Goal: Find specific page/section: Find specific page/section

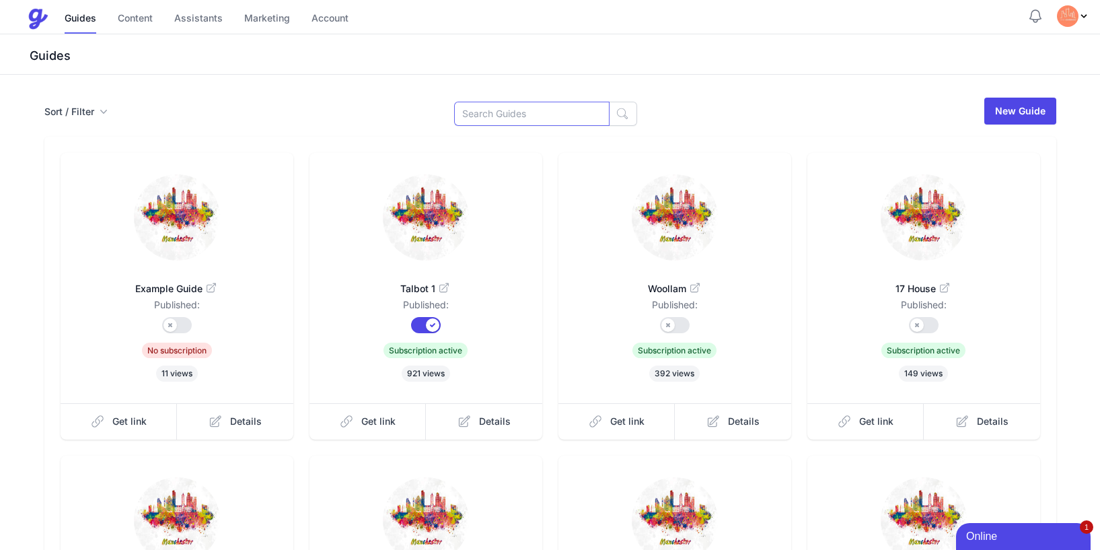
click at [514, 119] on input at bounding box center [531, 114] width 155 height 24
paste input "Northill 2402"
type input "Northill 2402"
click at [616, 120] on button "button" at bounding box center [623, 114] width 28 height 24
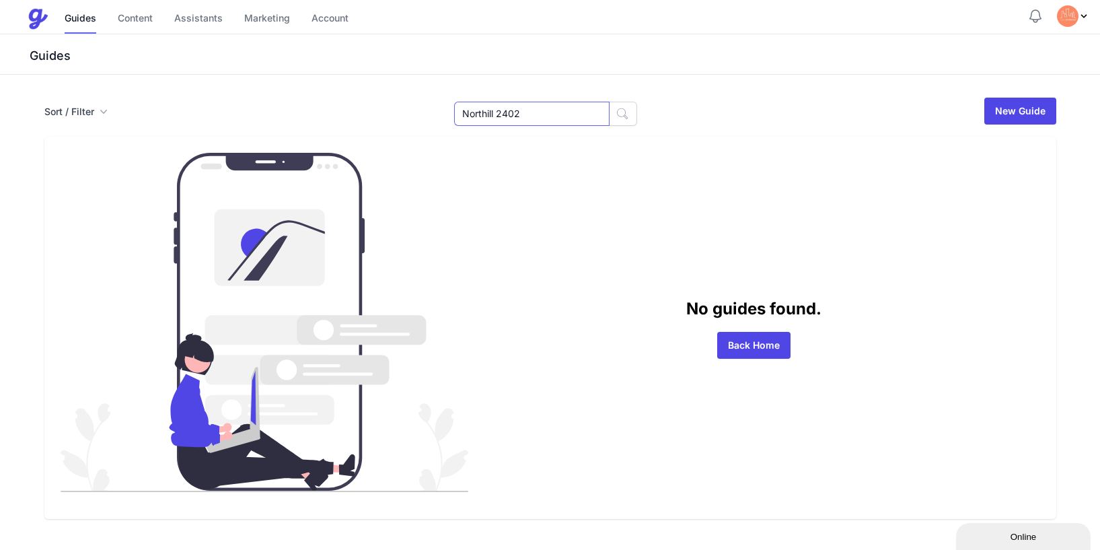
click at [571, 116] on input "Northill 2402" at bounding box center [531, 114] width 155 height 24
type input "2402"
click at [524, 120] on input "2402" at bounding box center [531, 114] width 155 height 24
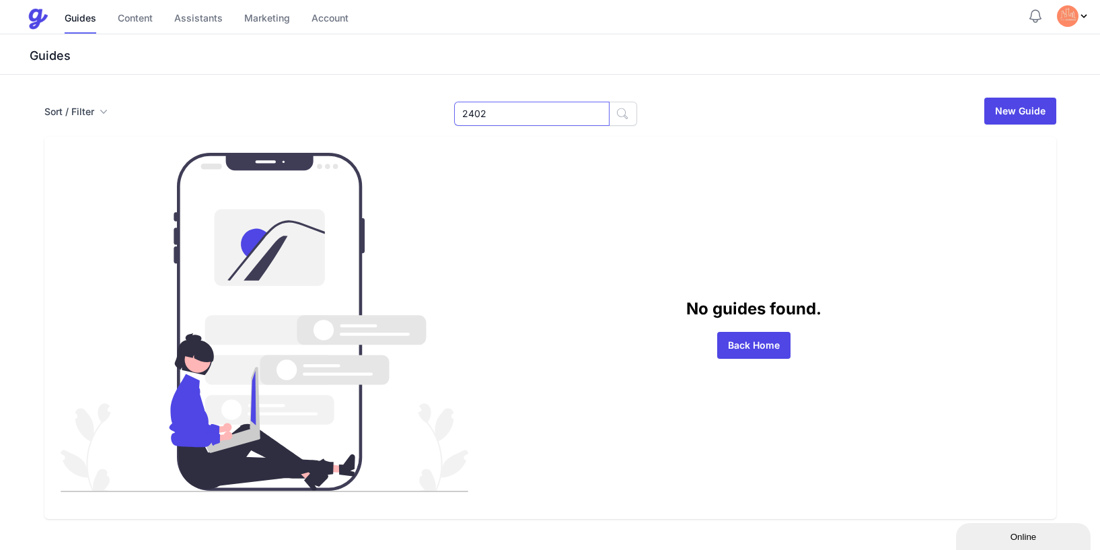
click at [524, 120] on input "2402" at bounding box center [531, 114] width 155 height 24
type input "Northill"
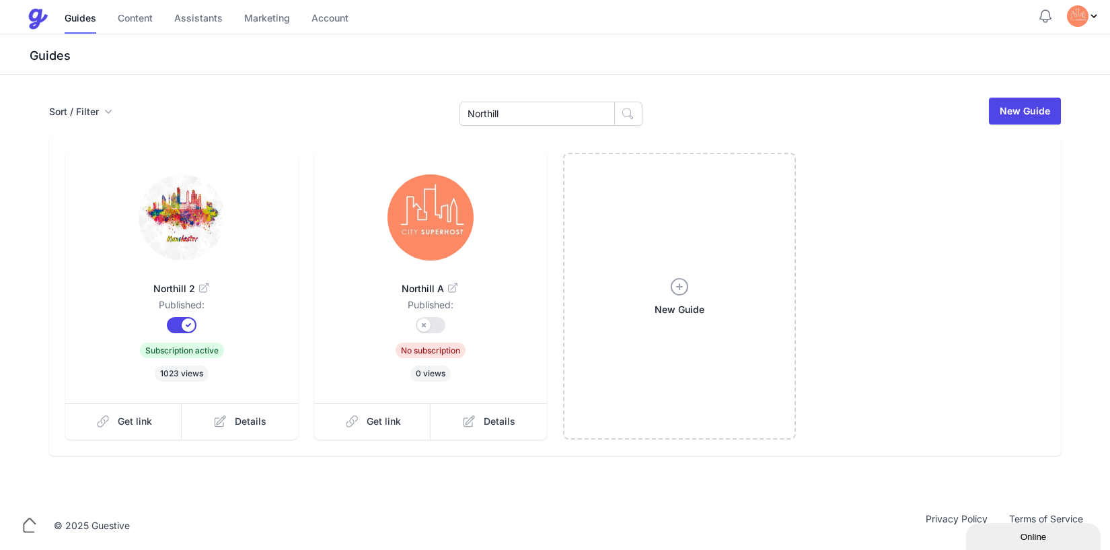
click at [203, 284] on icon at bounding box center [203, 288] width 13 height 13
